Goal: Task Accomplishment & Management: Use online tool/utility

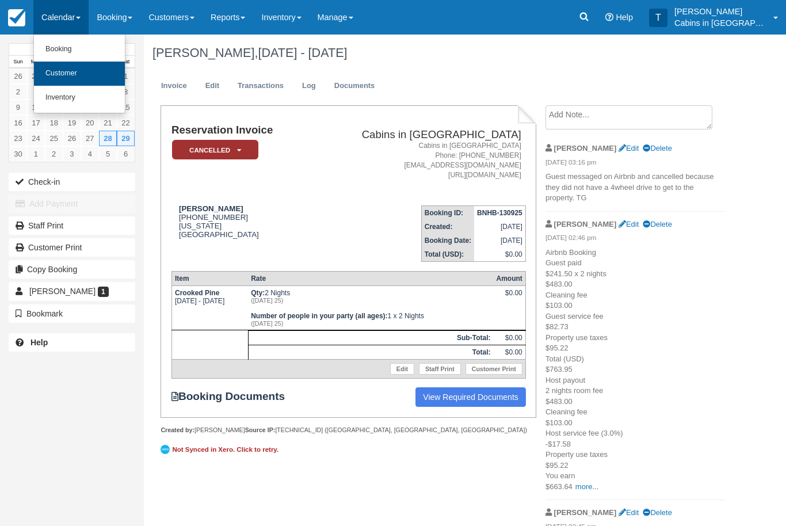
click at [99, 75] on link "Customer" at bounding box center [79, 74] width 91 height 24
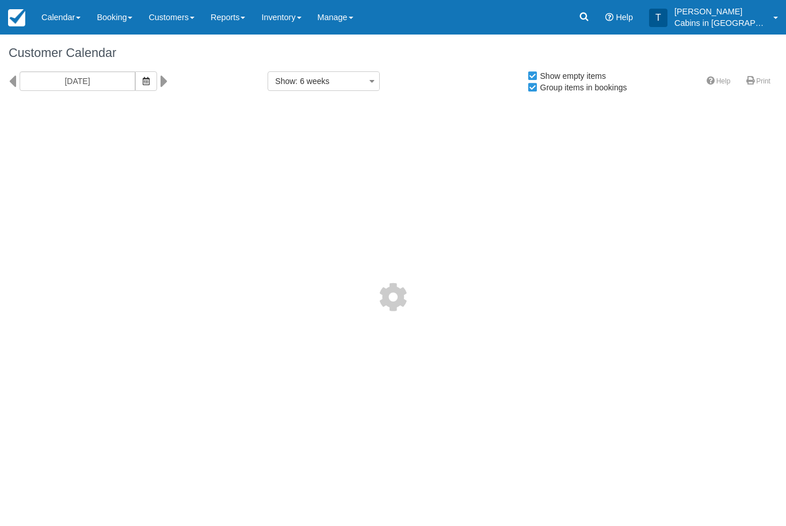
select select
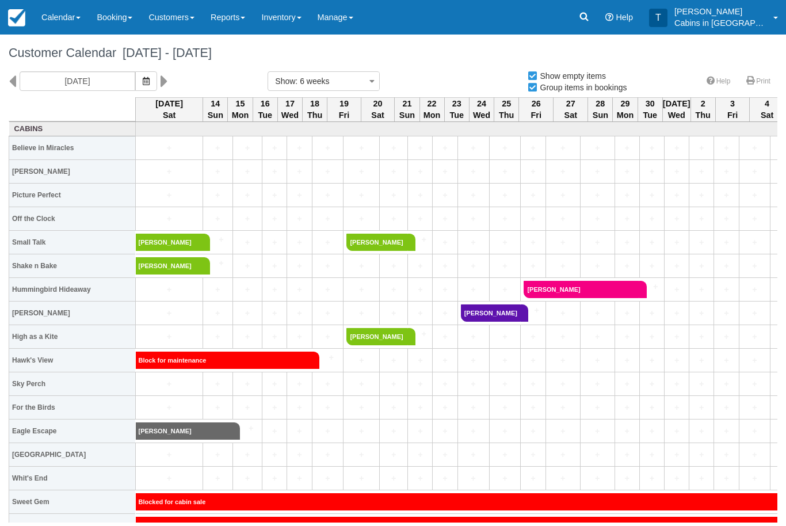
select select
click at [125, 20] on link "Booking" at bounding box center [115, 17] width 52 height 35
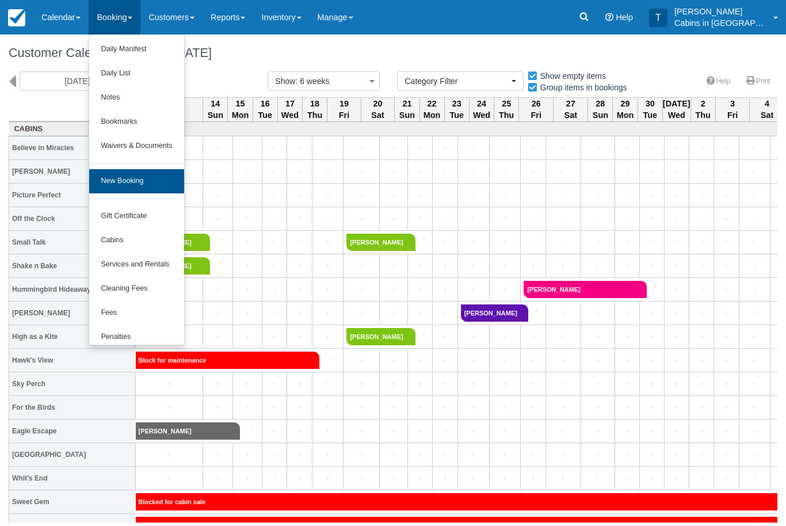
click at [153, 177] on link "New Booking" at bounding box center [136, 181] width 94 height 24
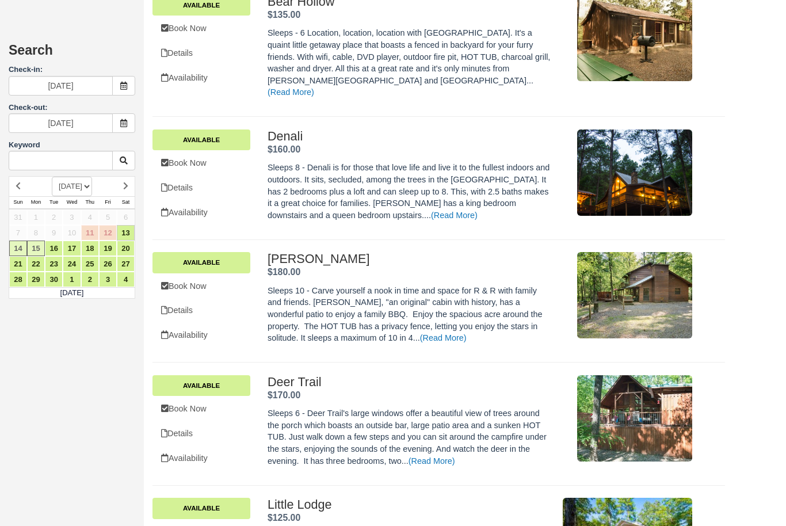
scroll to position [2616, 0]
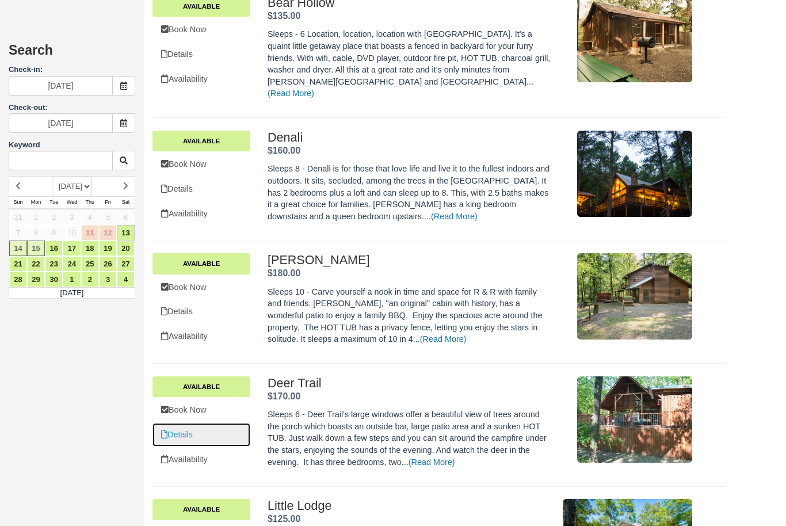
click at [215, 423] on link "Details" at bounding box center [201, 435] width 98 height 24
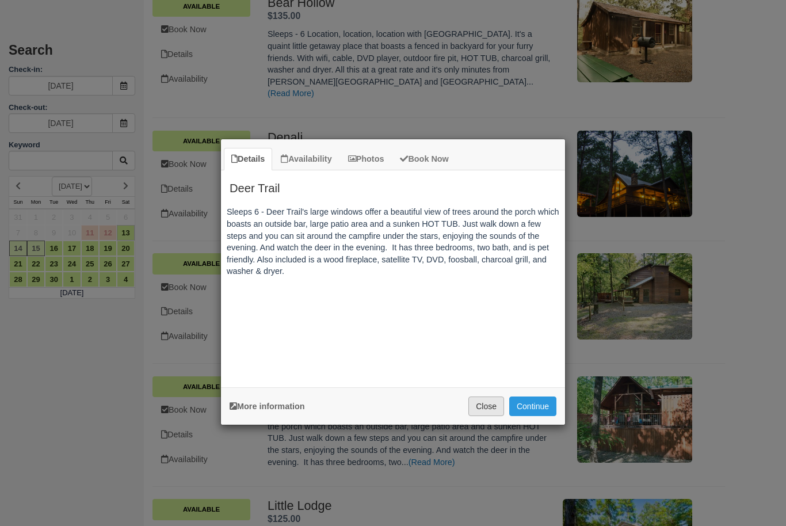
click at [494, 399] on button "Close" at bounding box center [486, 406] width 36 height 20
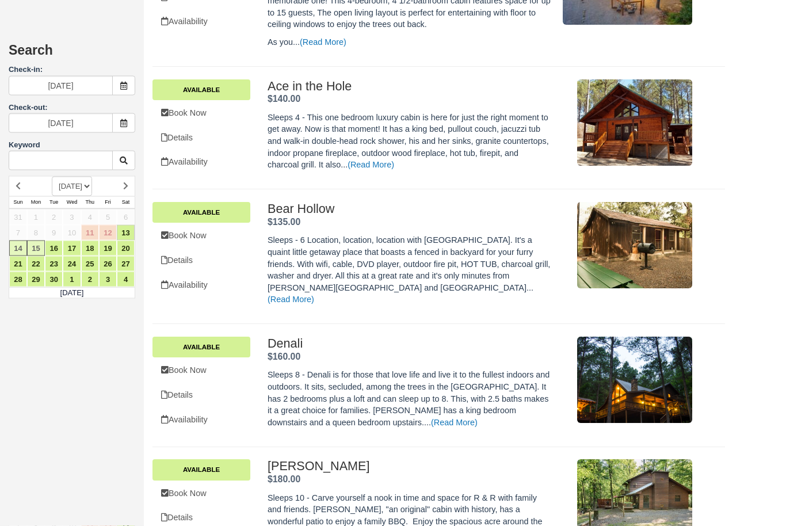
scroll to position [2391, 0]
